Goal: Transaction & Acquisition: Book appointment/travel/reservation

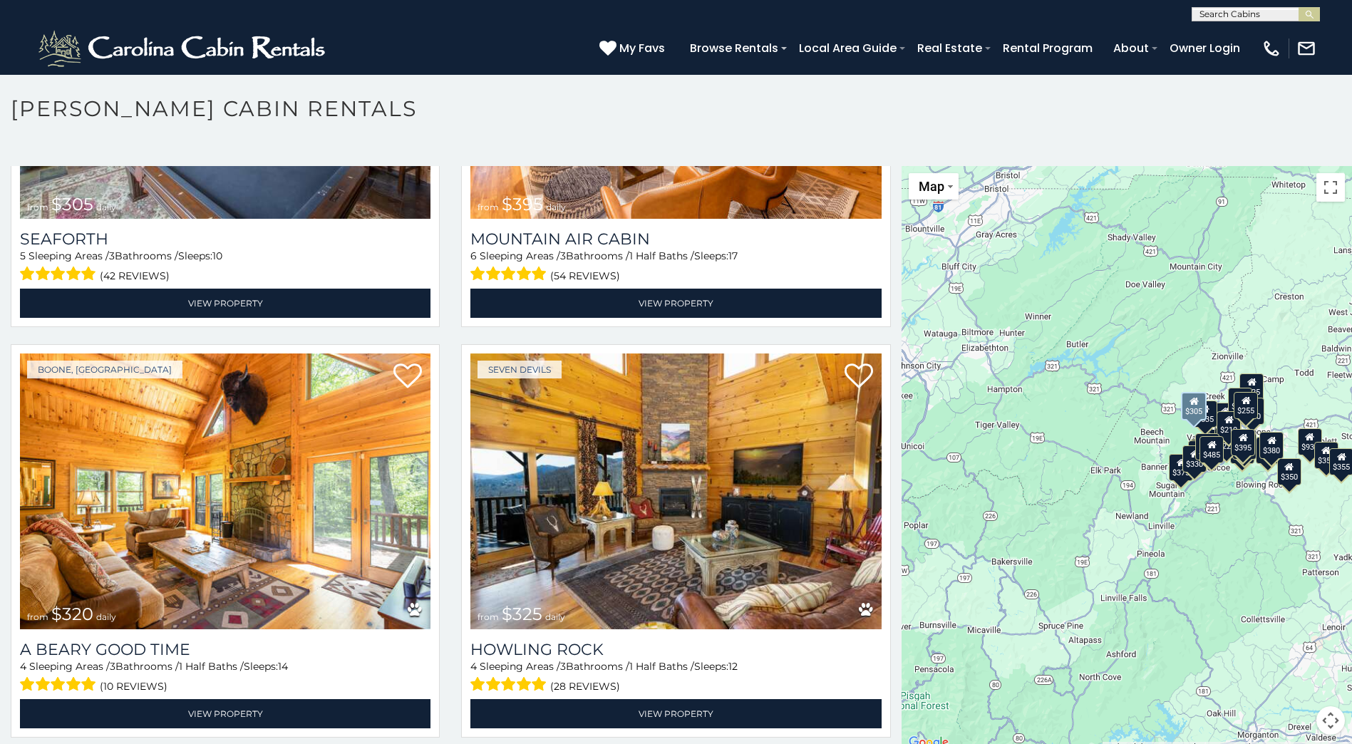
scroll to position [5204, 0]
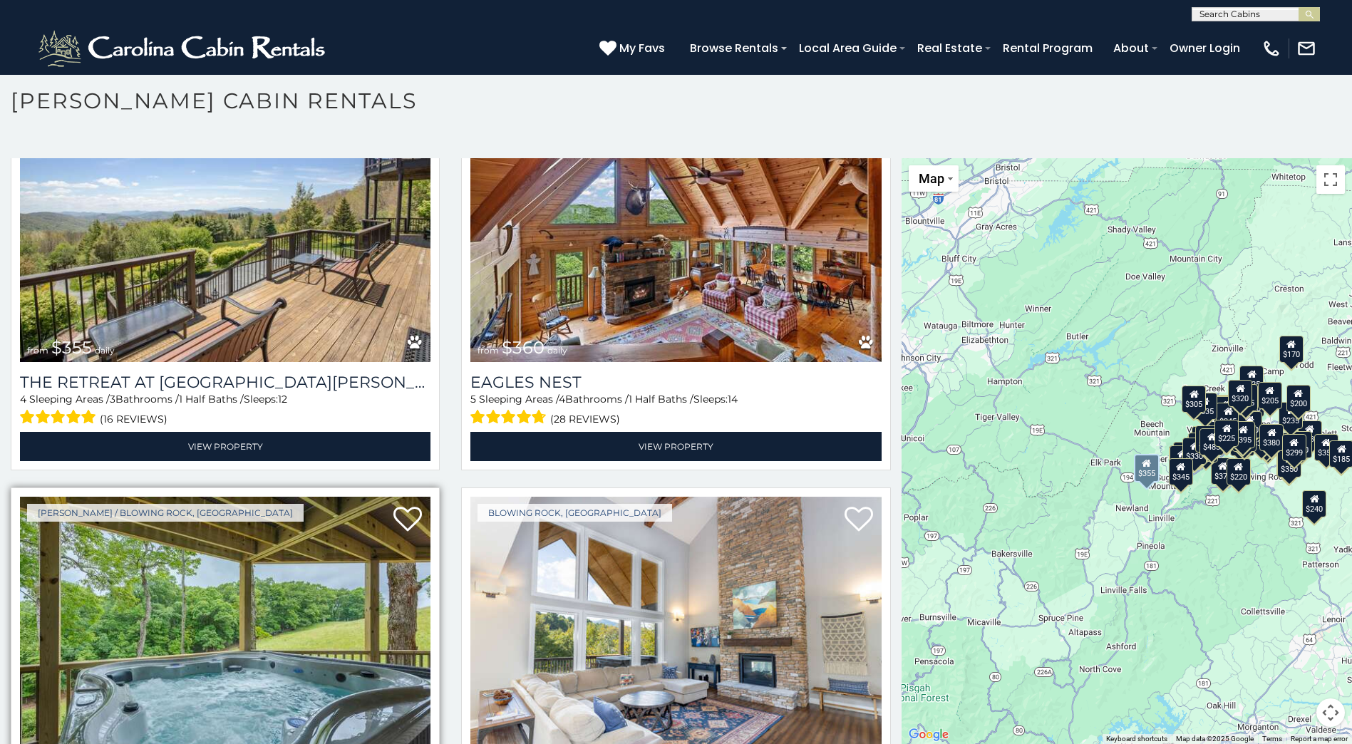
scroll to position [7604, 0]
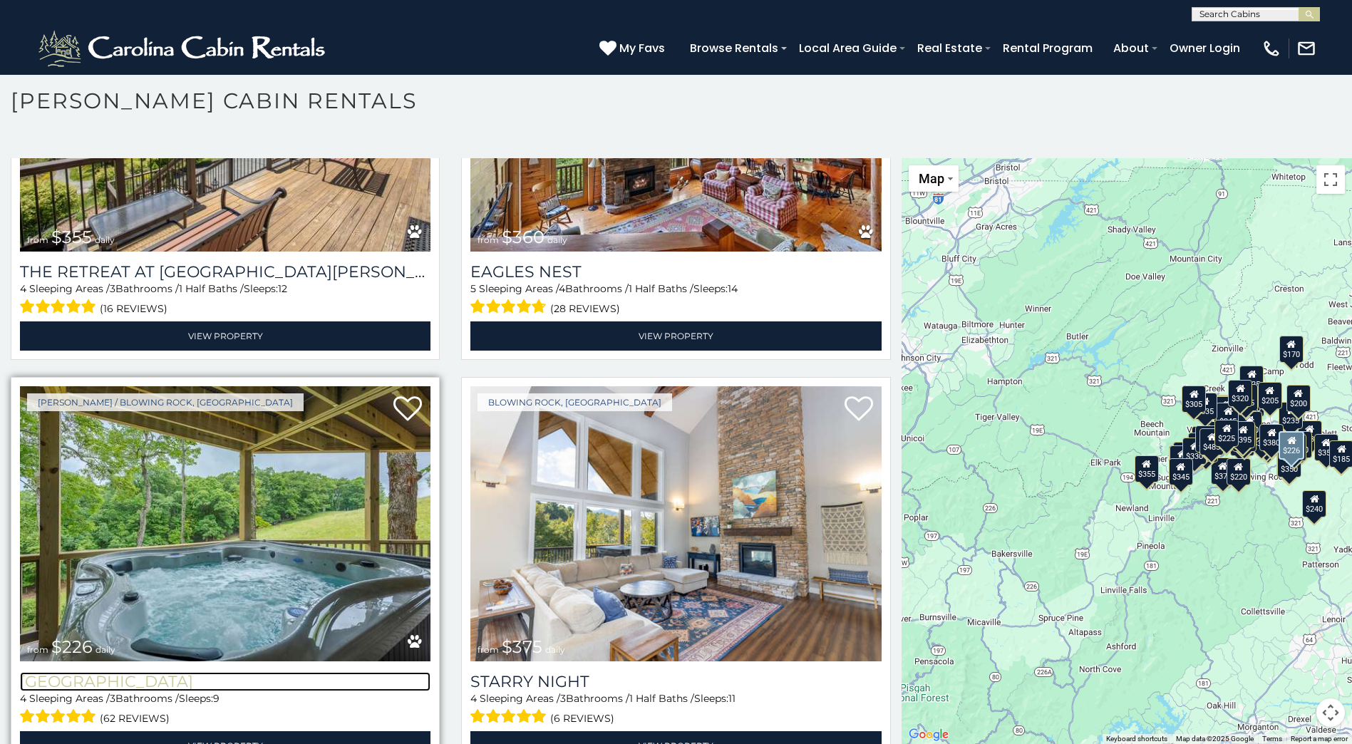
click at [125, 672] on h3 "[GEOGRAPHIC_DATA]" at bounding box center [225, 681] width 411 height 19
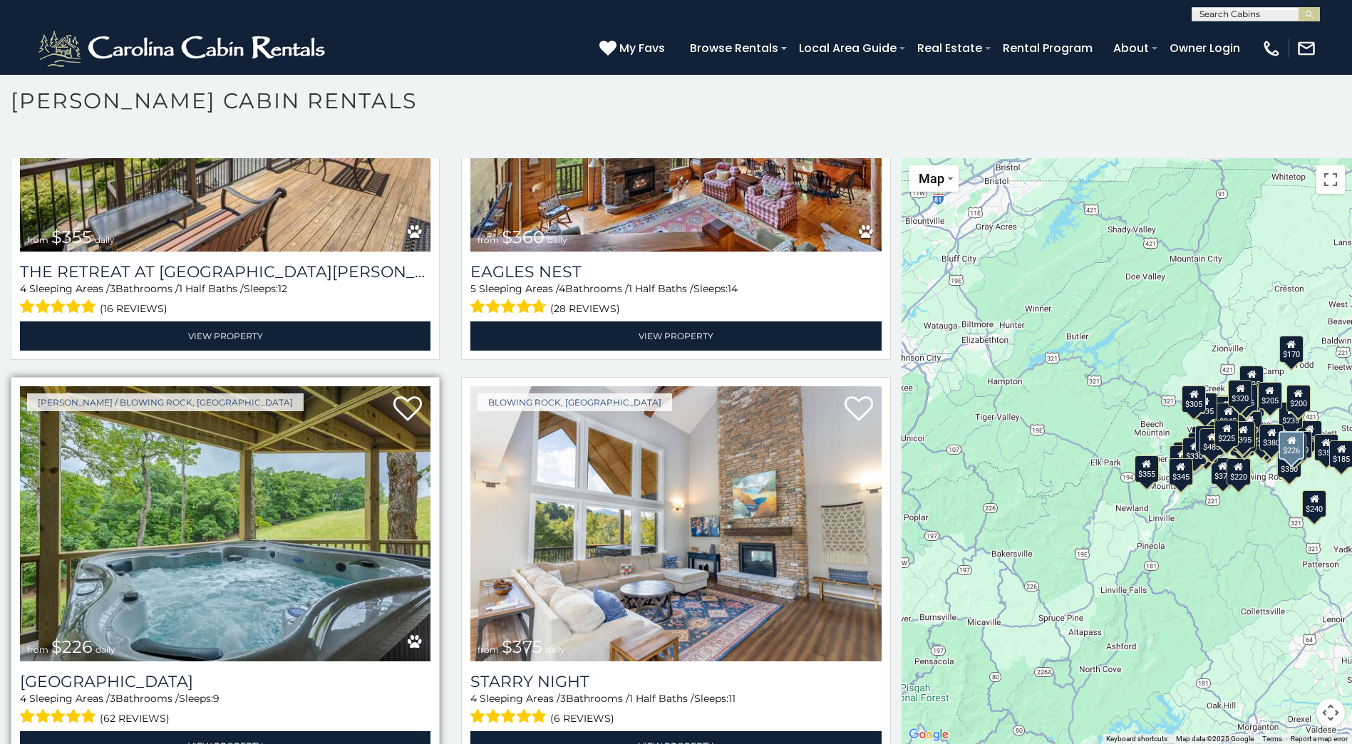
click at [349, 525] on img at bounding box center [225, 523] width 411 height 275
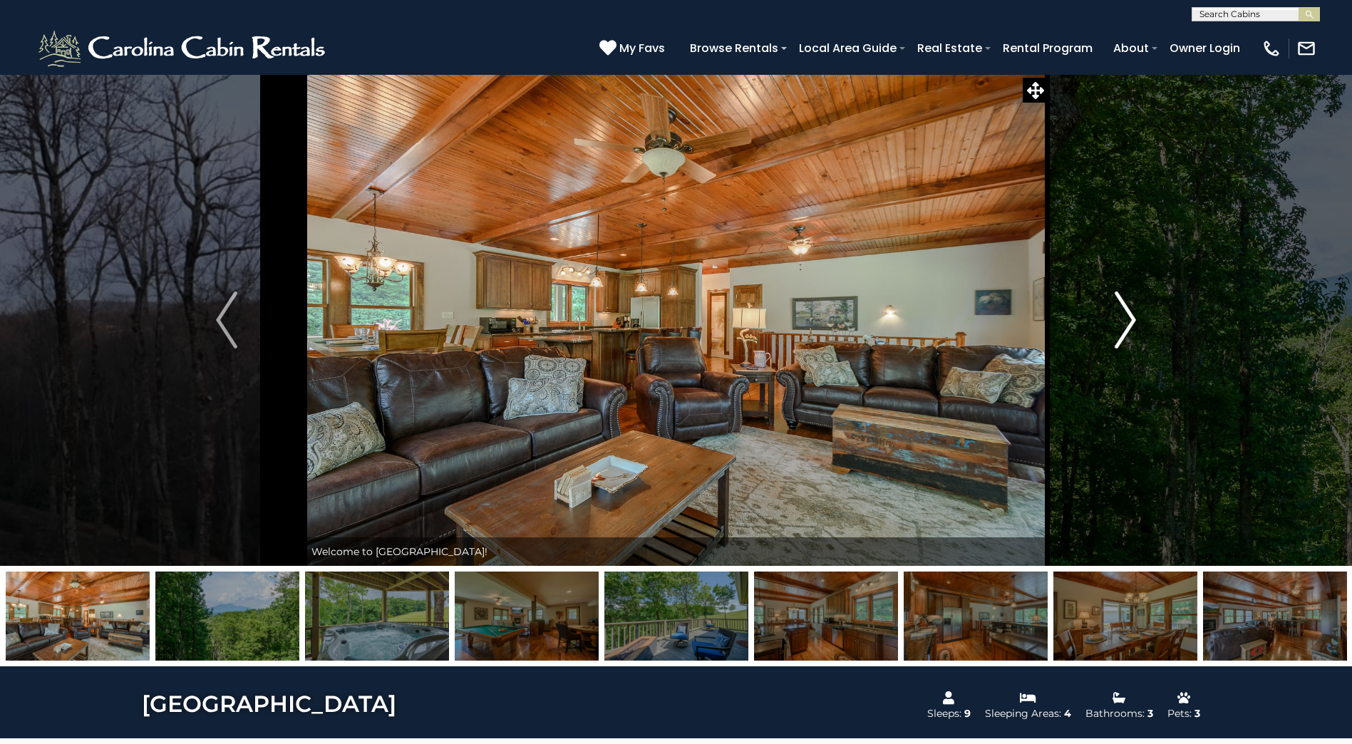
click at [1126, 319] on img "Next" at bounding box center [1125, 320] width 21 height 57
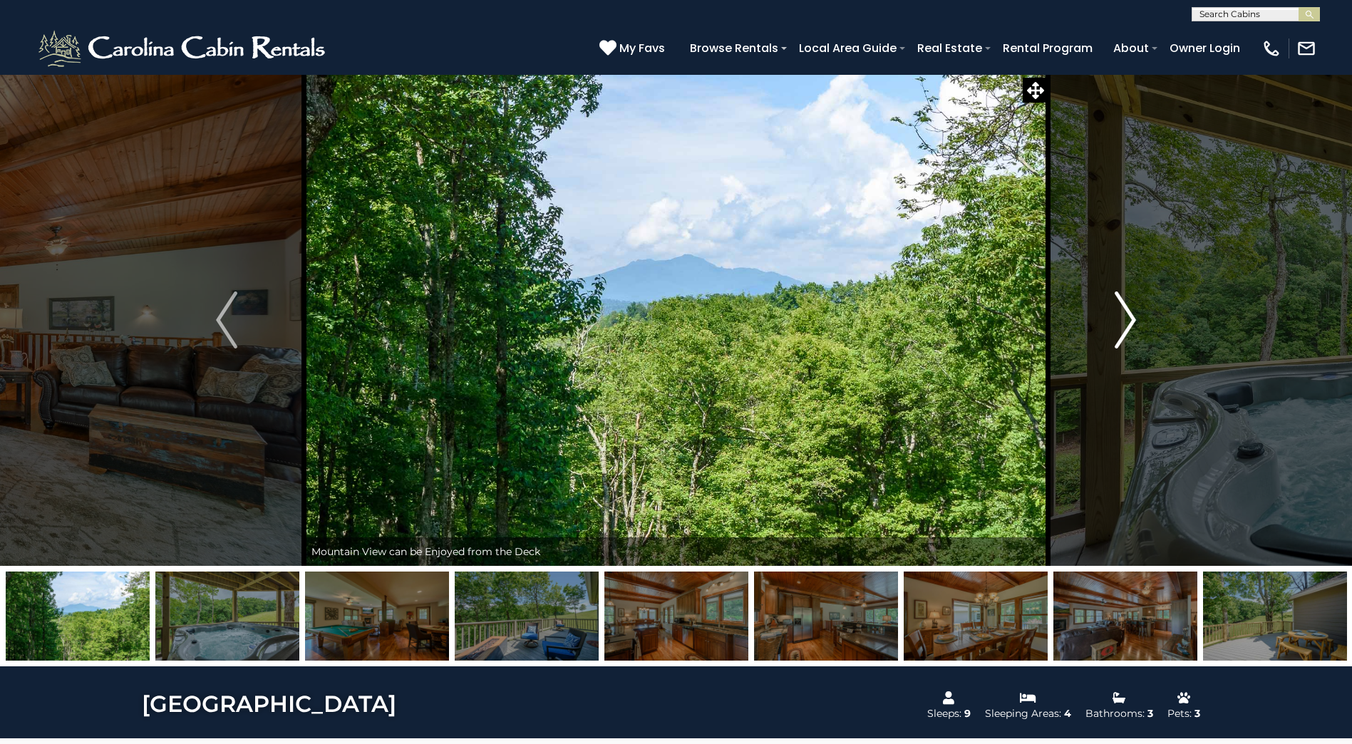
click at [1126, 319] on img "Next" at bounding box center [1125, 320] width 21 height 57
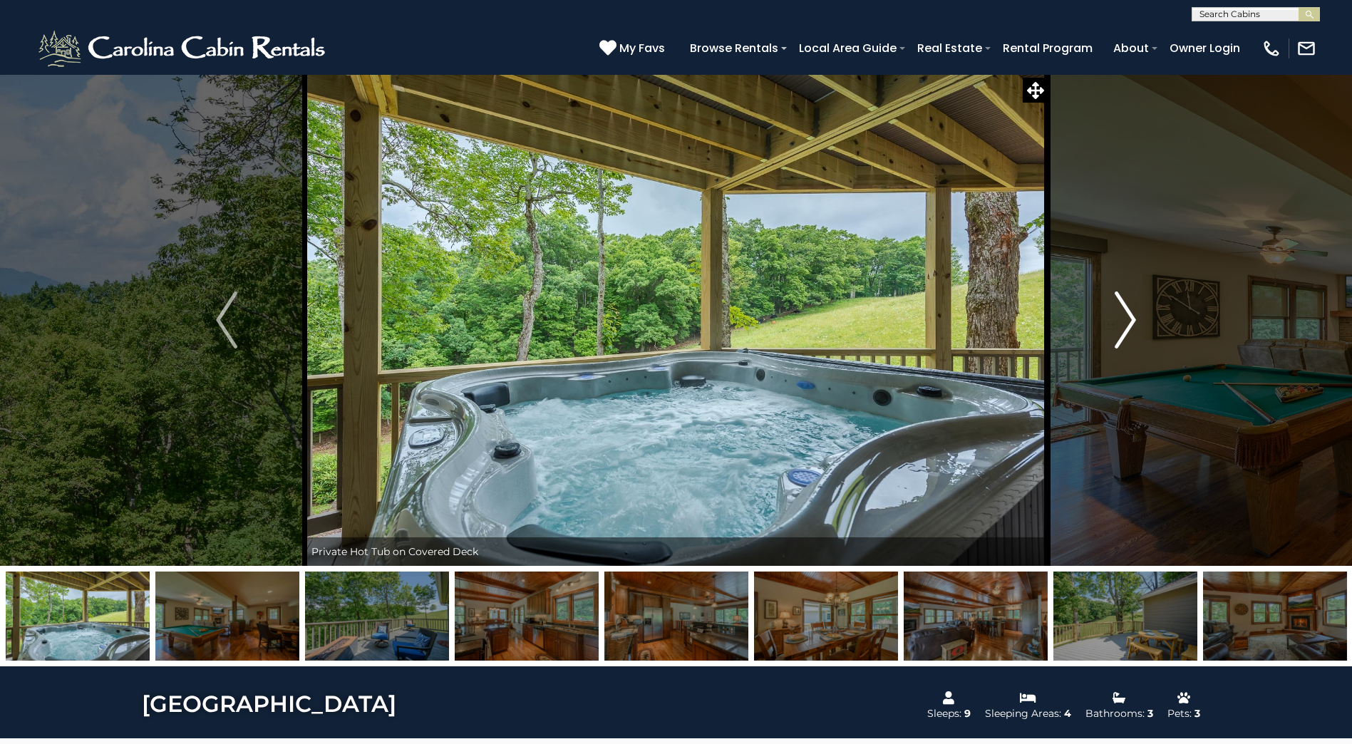
click at [1126, 319] on img "Next" at bounding box center [1125, 320] width 21 height 57
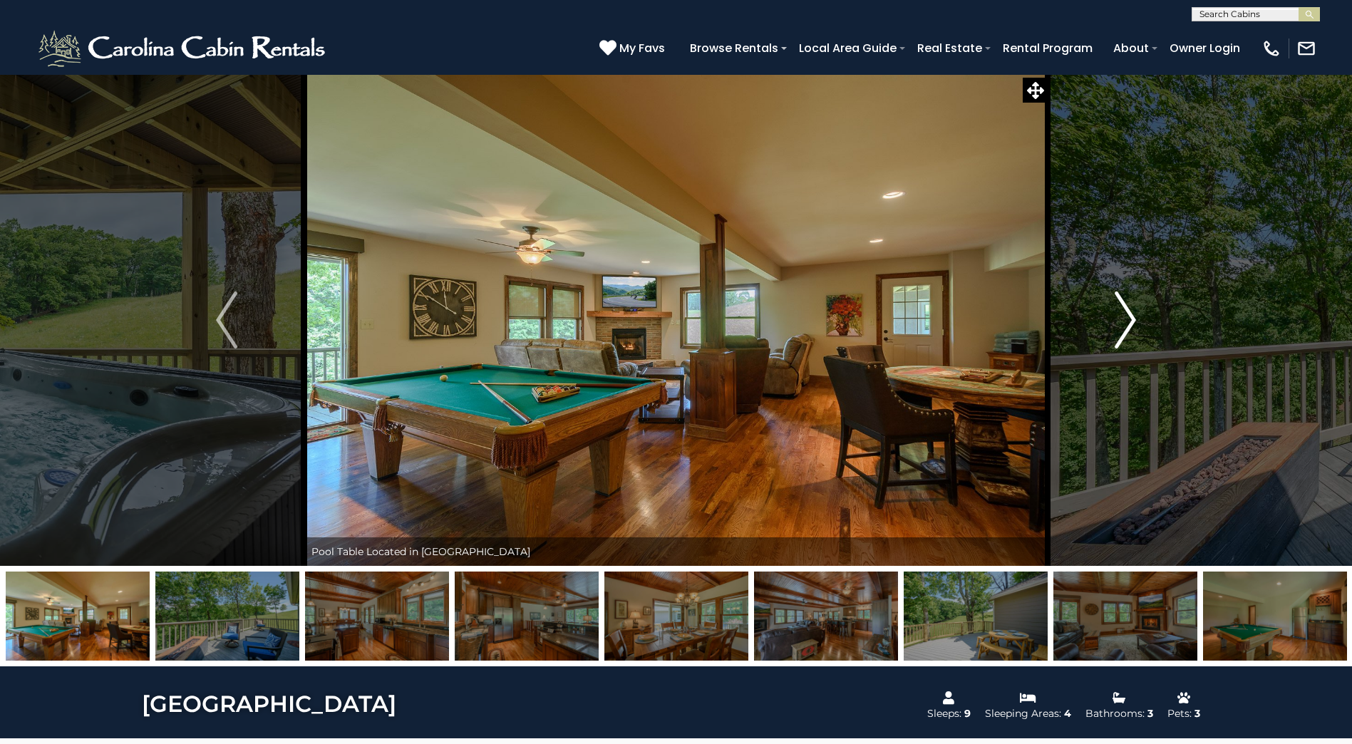
click at [1132, 319] on img "Next" at bounding box center [1125, 320] width 21 height 57
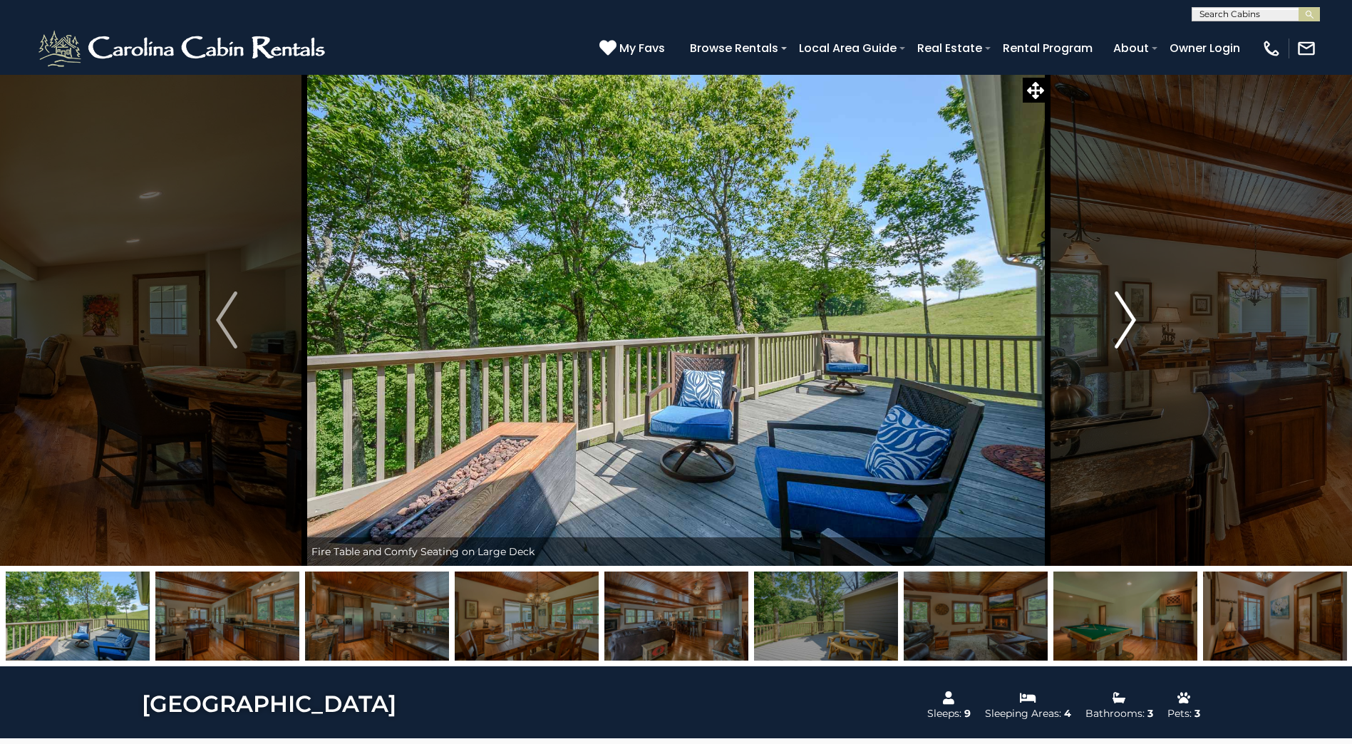
click at [1132, 319] on img "Next" at bounding box center [1125, 320] width 21 height 57
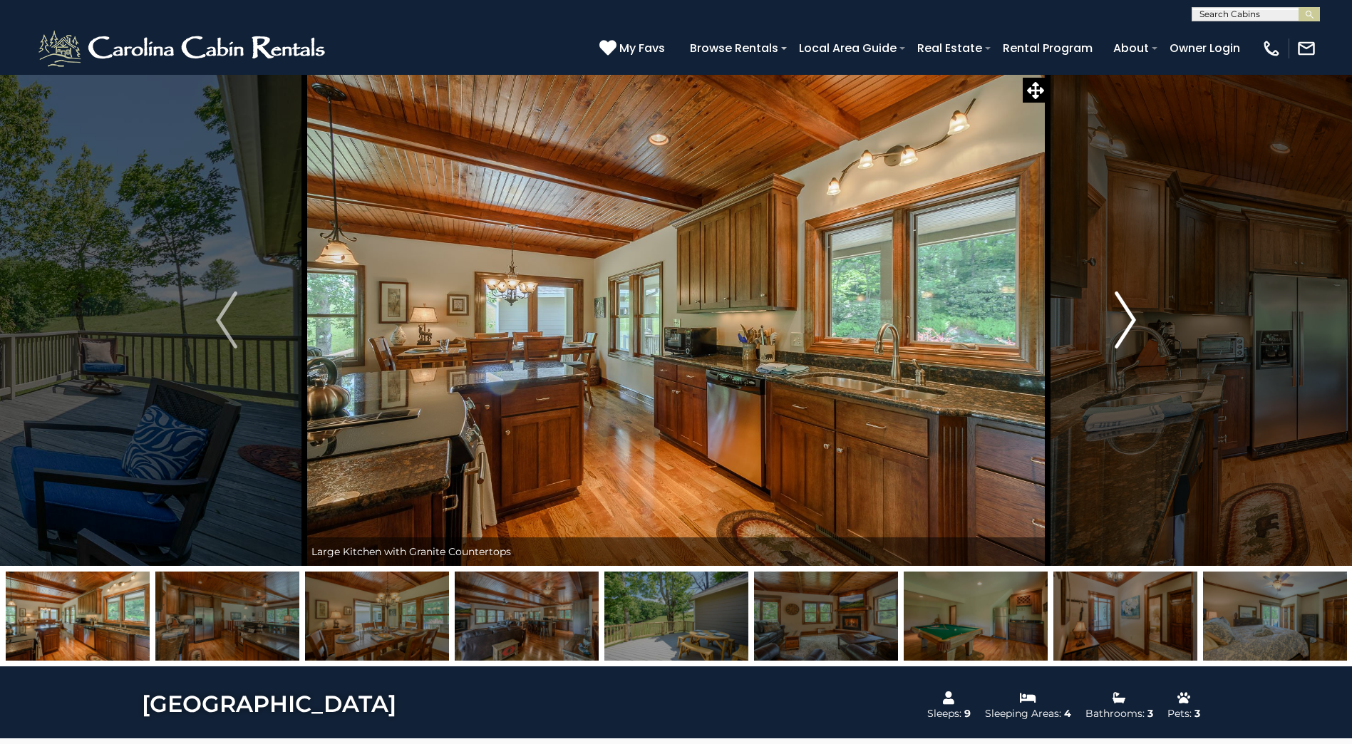
click at [1132, 319] on img "Next" at bounding box center [1125, 320] width 21 height 57
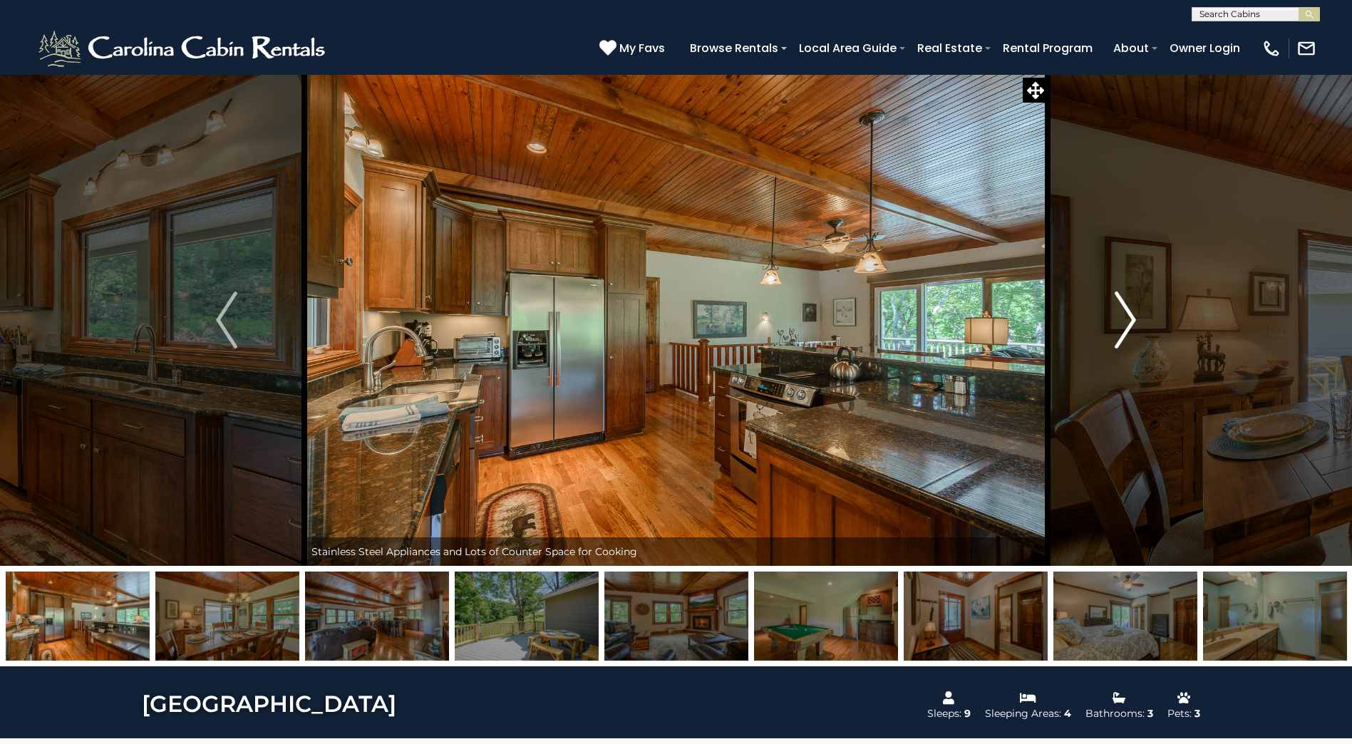
click at [1132, 319] on img "Next" at bounding box center [1125, 320] width 21 height 57
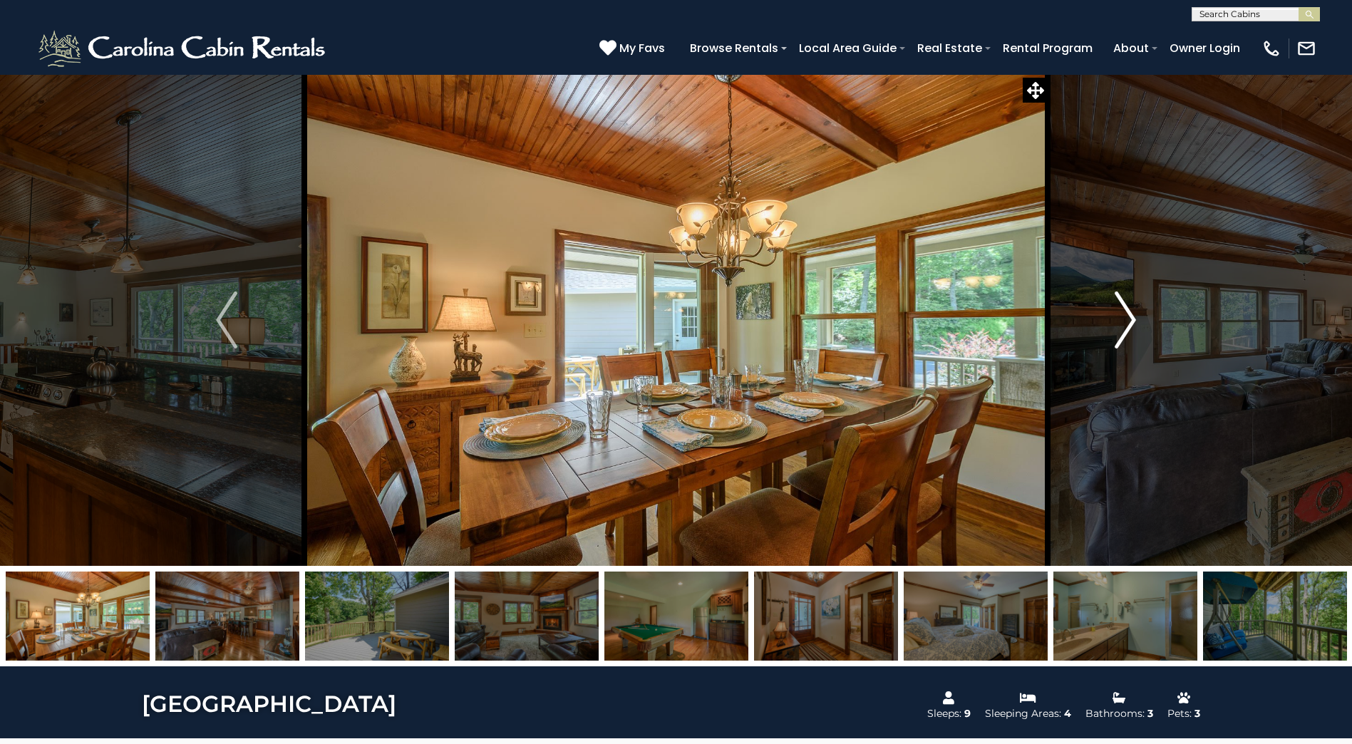
click at [1132, 319] on img "Next" at bounding box center [1125, 320] width 21 height 57
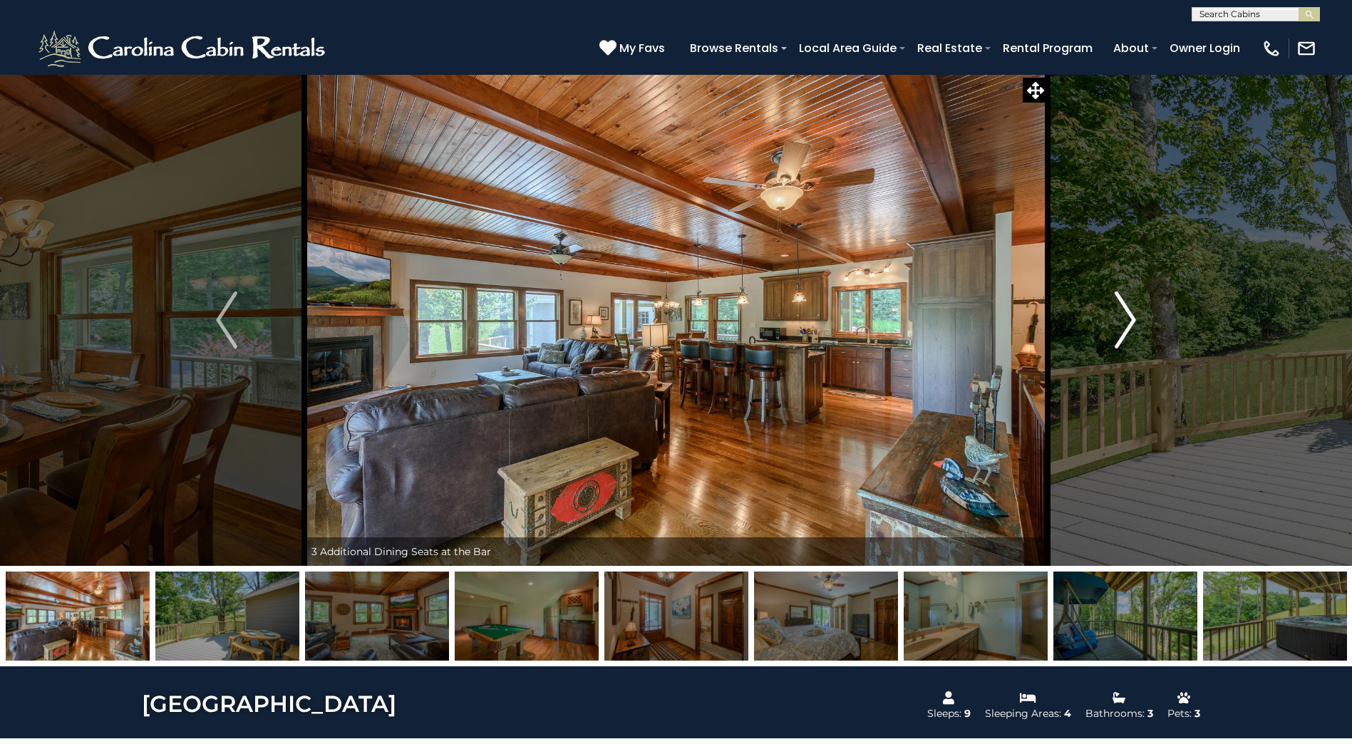
click at [1136, 319] on img "Next" at bounding box center [1125, 320] width 21 height 57
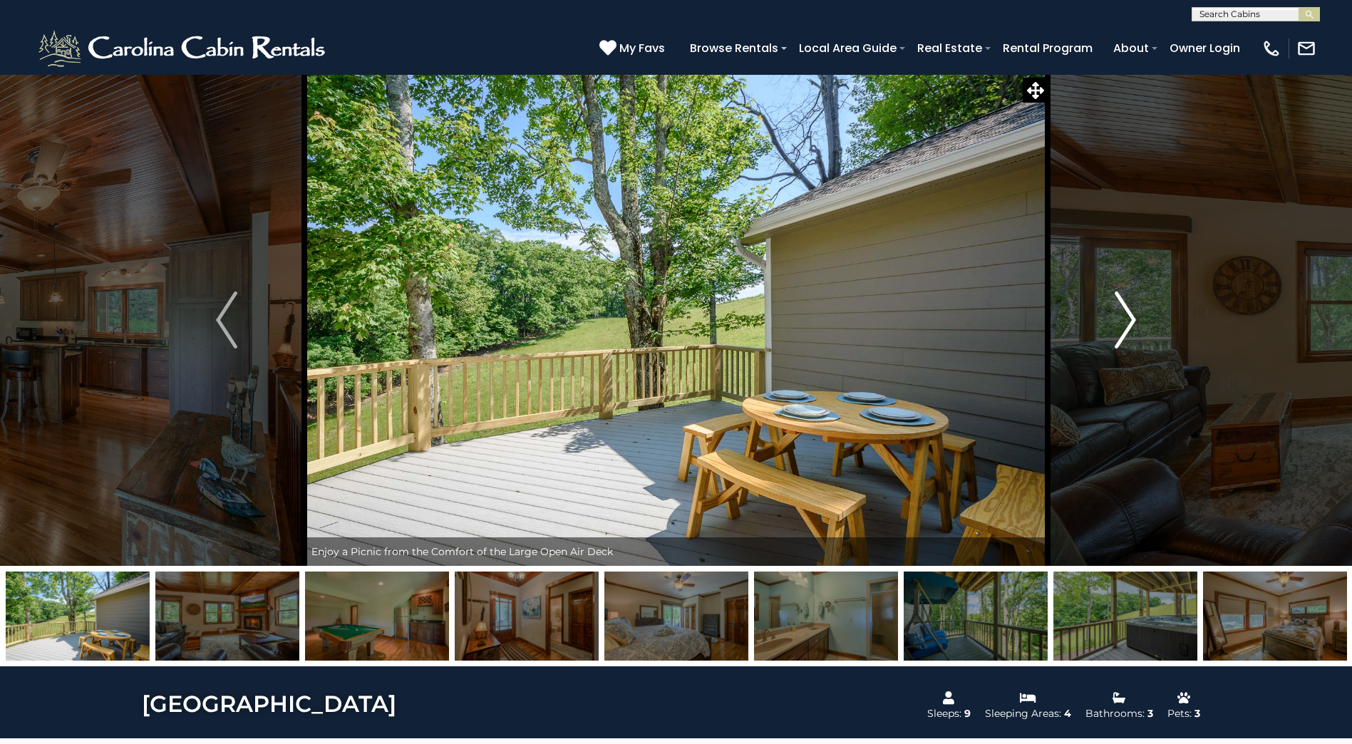
click at [1131, 319] on img "Next" at bounding box center [1125, 320] width 21 height 57
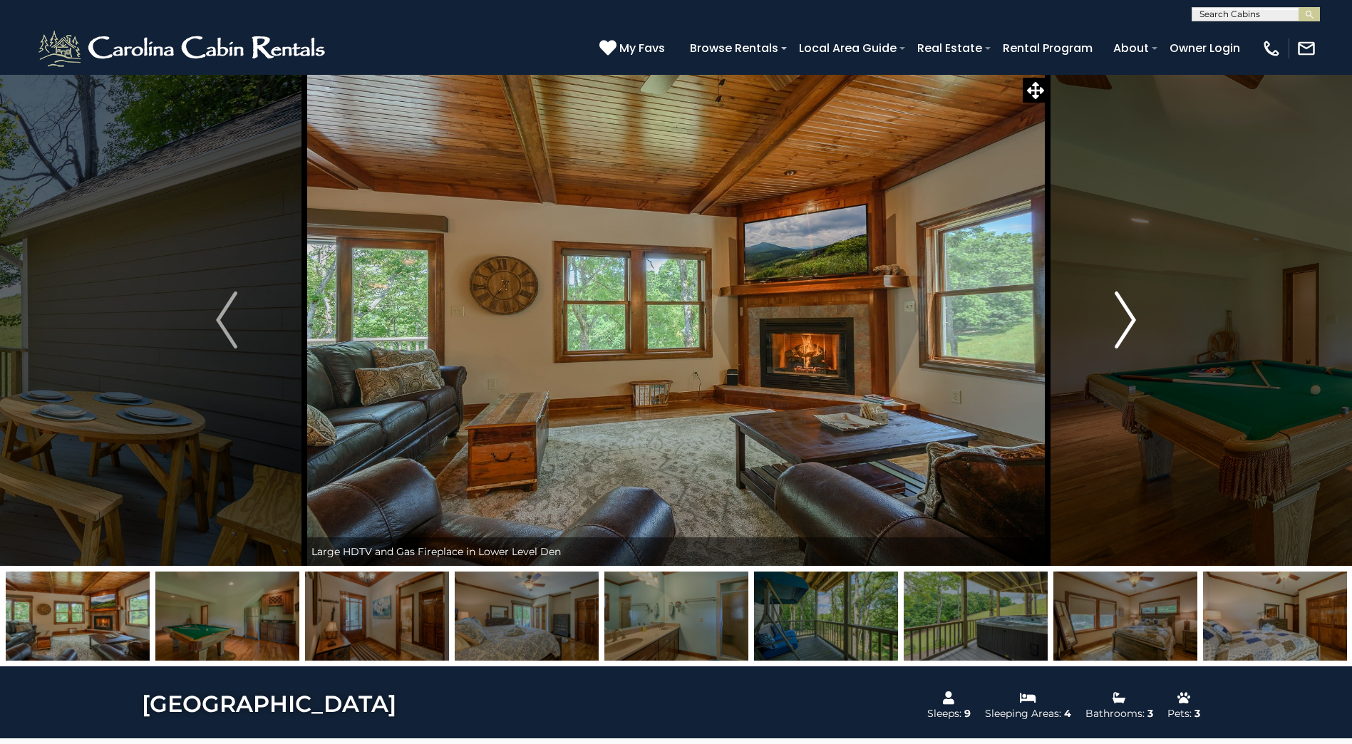
click at [1129, 321] on img "Next" at bounding box center [1125, 320] width 21 height 57
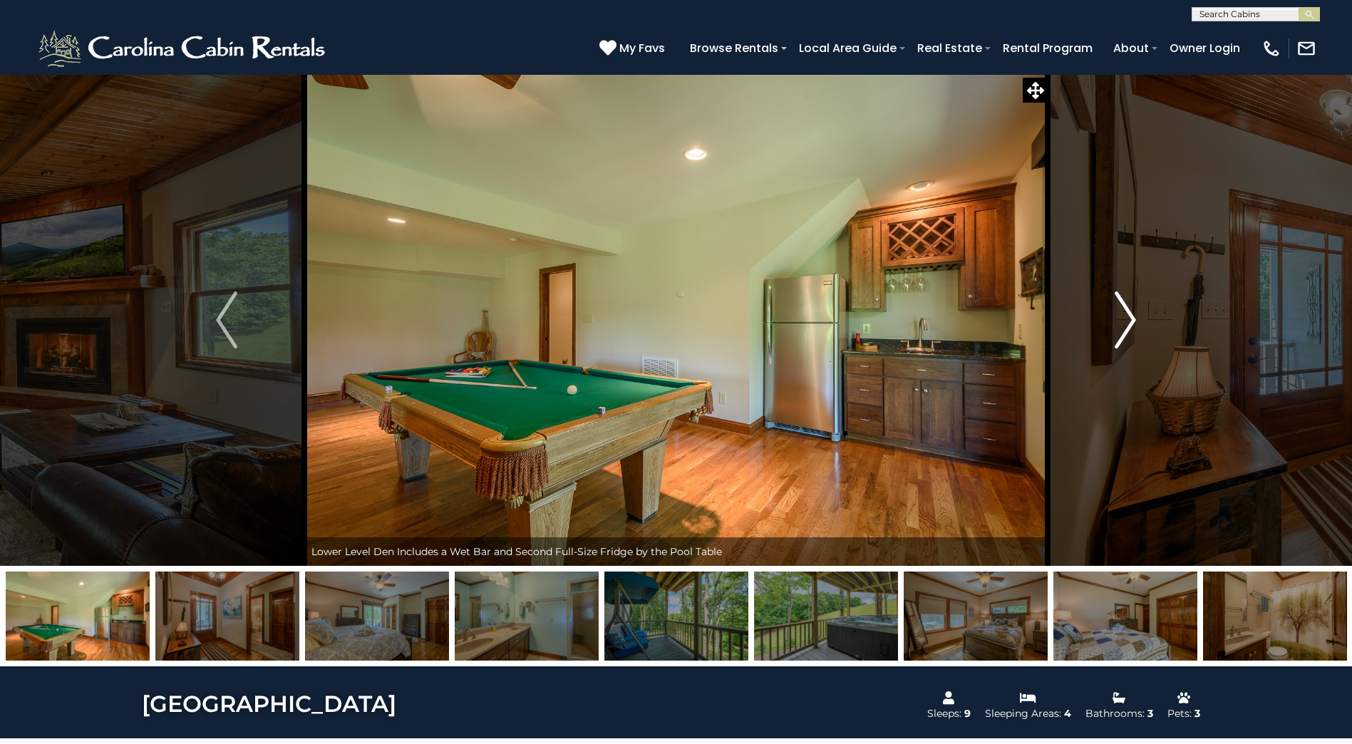
click at [1129, 319] on img "Next" at bounding box center [1125, 320] width 21 height 57
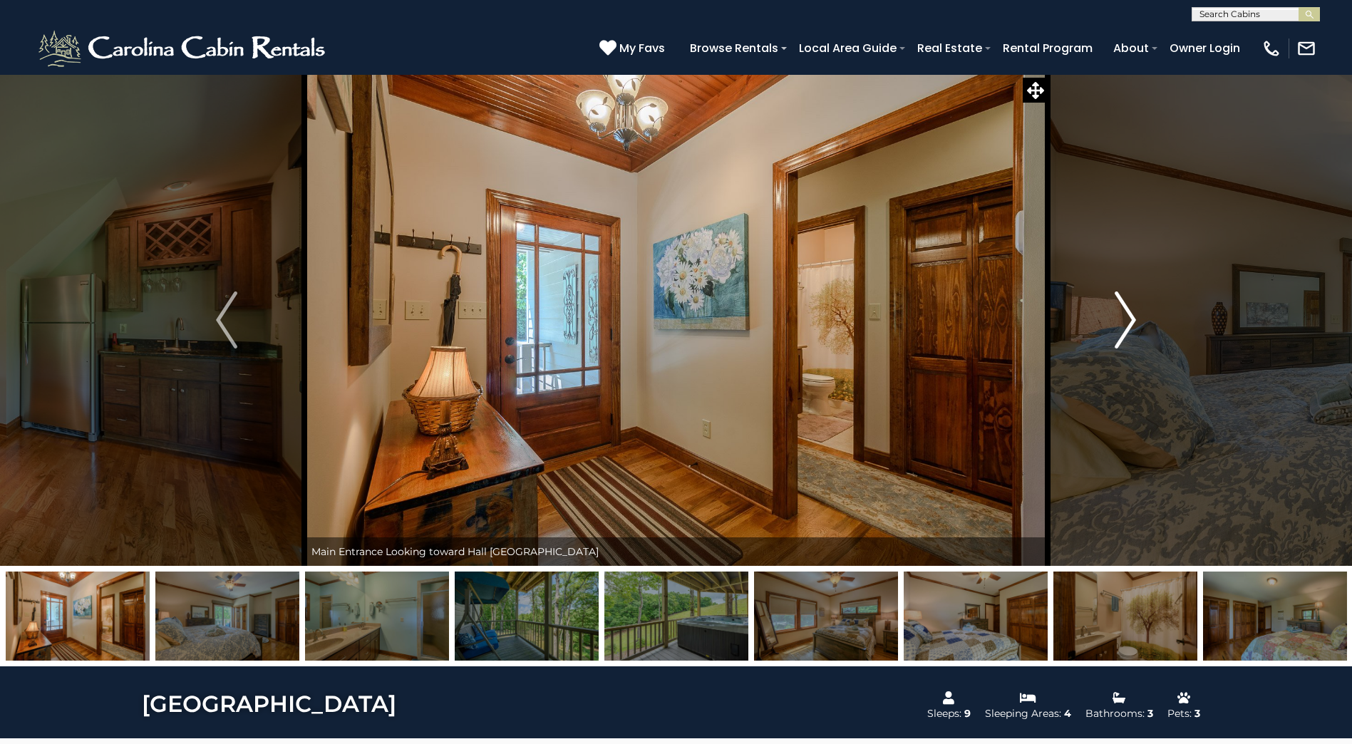
click at [1129, 319] on img "Next" at bounding box center [1125, 320] width 21 height 57
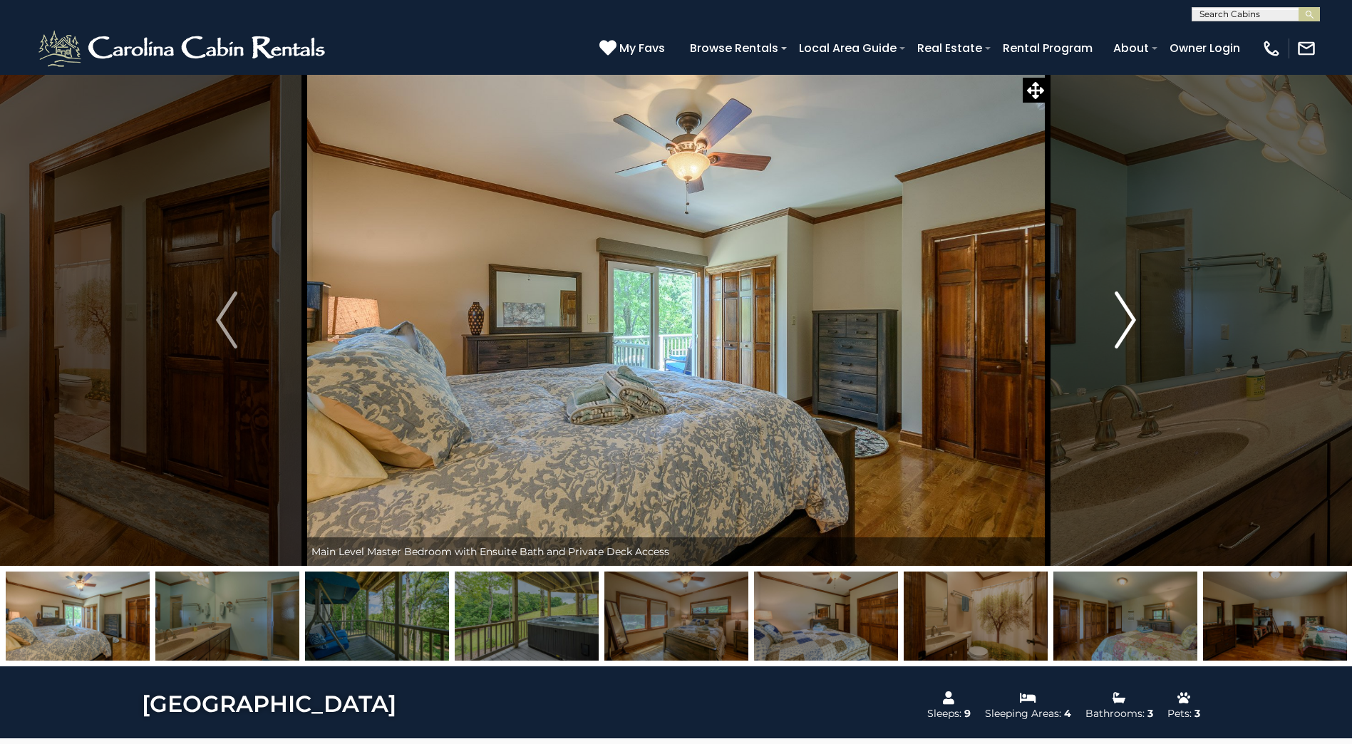
click at [1173, 278] on button "Next" at bounding box center [1125, 320] width 155 height 492
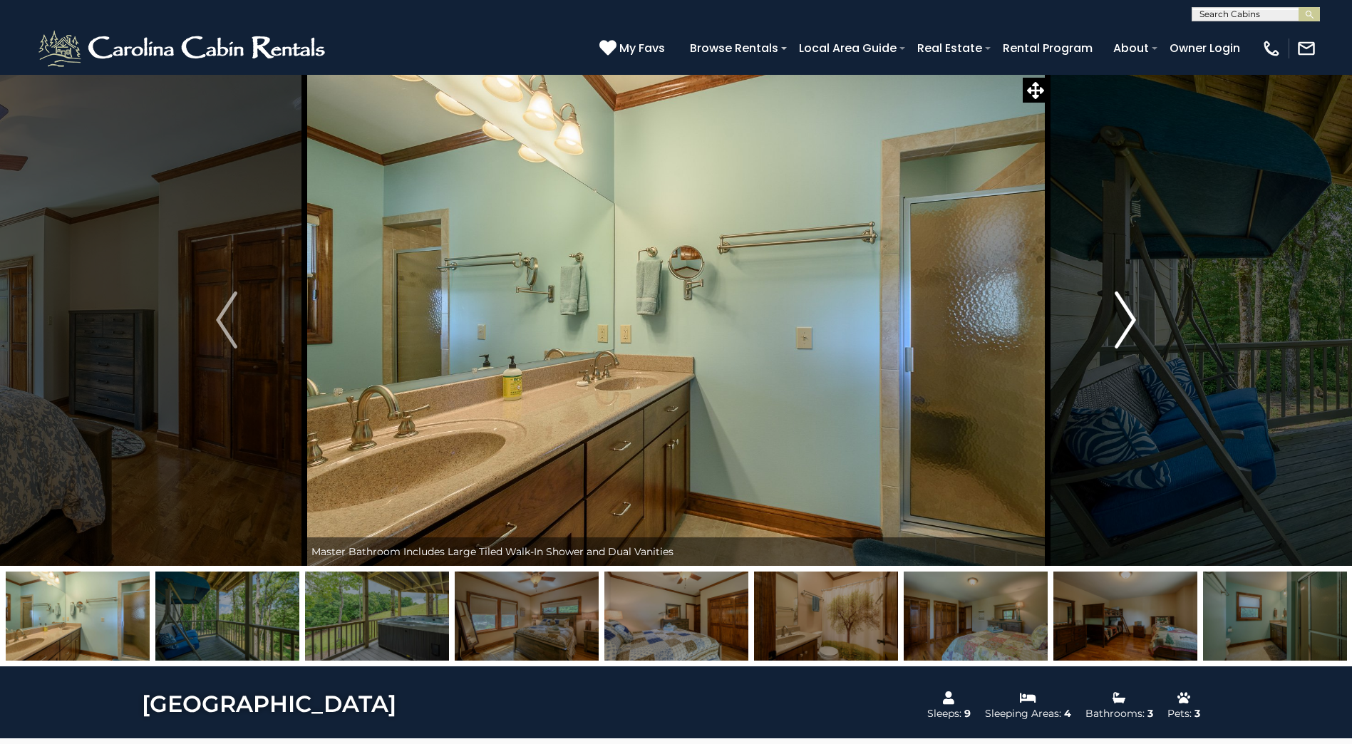
click at [1173, 278] on button "Next" at bounding box center [1125, 320] width 155 height 492
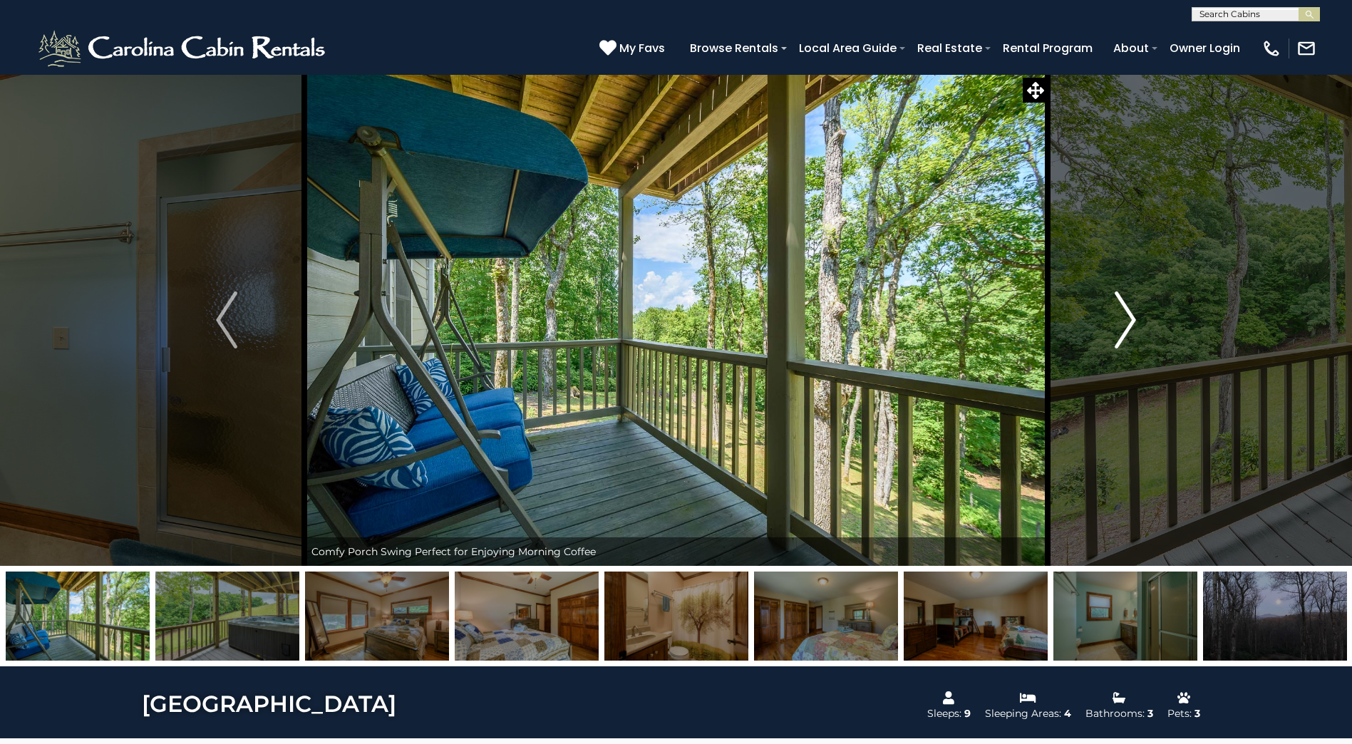
click at [1121, 319] on img "Next" at bounding box center [1125, 320] width 21 height 57
